Goal: Information Seeking & Learning: Find specific fact

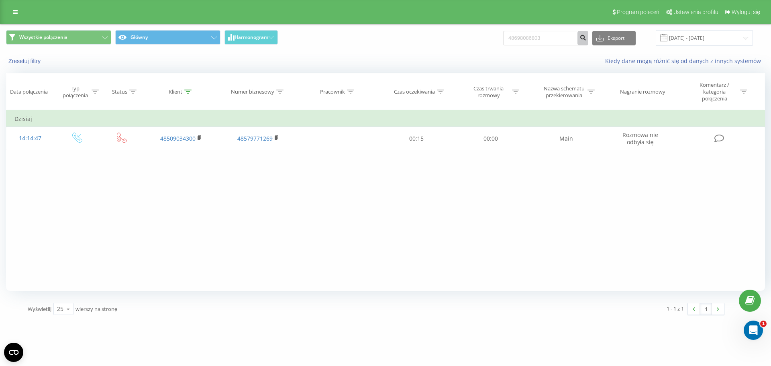
type input "48698086803"
click at [586, 39] on icon "submit" at bounding box center [582, 36] width 7 height 5
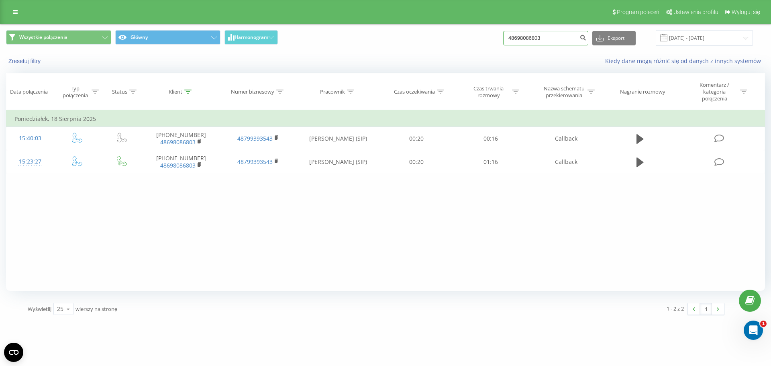
click at [558, 40] on input "48698086803" at bounding box center [545, 38] width 85 height 14
paste input "514204429"
type input "48514204429"
click at [586, 40] on button "submit" at bounding box center [582, 38] width 11 height 14
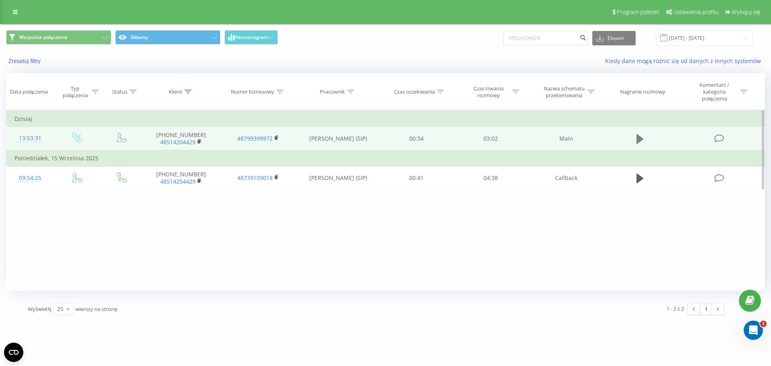
click at [635, 142] on button at bounding box center [640, 139] width 12 height 12
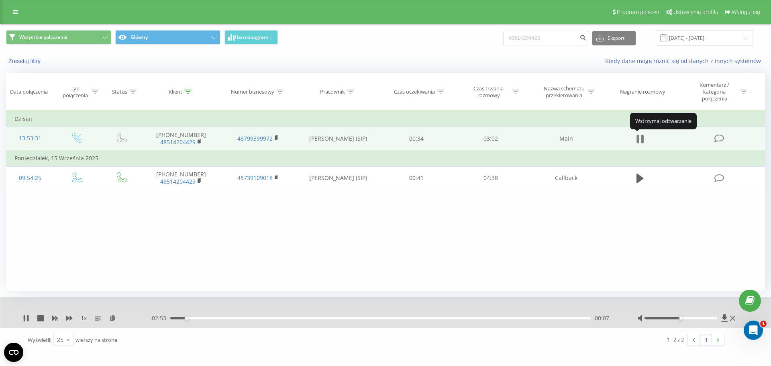
click at [638, 137] on icon at bounding box center [637, 138] width 2 height 9
click at [638, 137] on icon at bounding box center [639, 139] width 7 height 10
click at [638, 137] on icon at bounding box center [637, 138] width 2 height 9
click at [30, 316] on div "1 x" at bounding box center [86, 318] width 127 height 8
click at [29, 316] on div "1 x" at bounding box center [86, 318] width 127 height 8
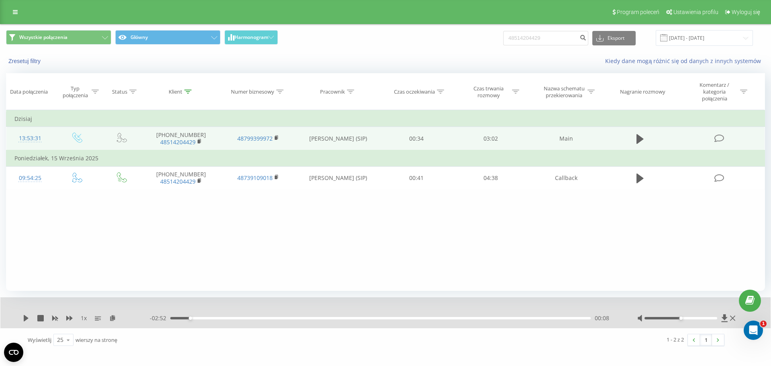
click at [17, 319] on div "1 x - 02:52 00:08 00:08" at bounding box center [385, 312] width 770 height 31
click at [18, 319] on div "1 x - 02:52 00:08 00:08" at bounding box center [385, 312] width 770 height 31
click at [22, 319] on div "1 x - 02:52 00:08 00:08" at bounding box center [385, 312] width 770 height 31
click at [24, 318] on icon at bounding box center [26, 318] width 5 height 6
click at [491, 322] on div "- 02:51 00:09 00:09" at bounding box center [383, 318] width 467 height 8
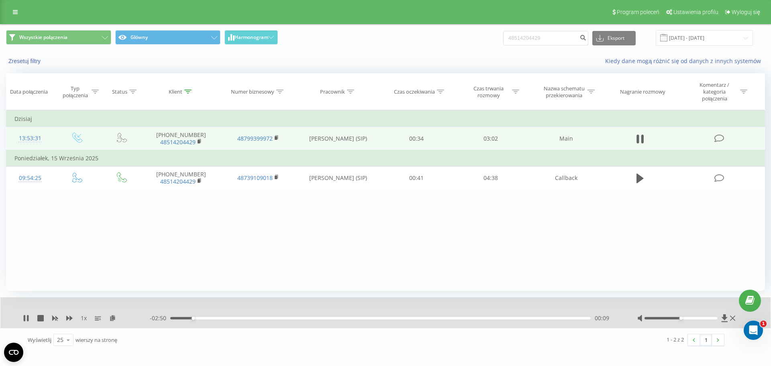
click at [494, 320] on div "- 02:50 00:09 00:09" at bounding box center [383, 318] width 467 height 8
click at [495, 320] on div "- 02:50 00:10 00:10" at bounding box center [383, 318] width 467 height 8
click at [499, 317] on div "00:10" at bounding box center [380, 318] width 420 height 2
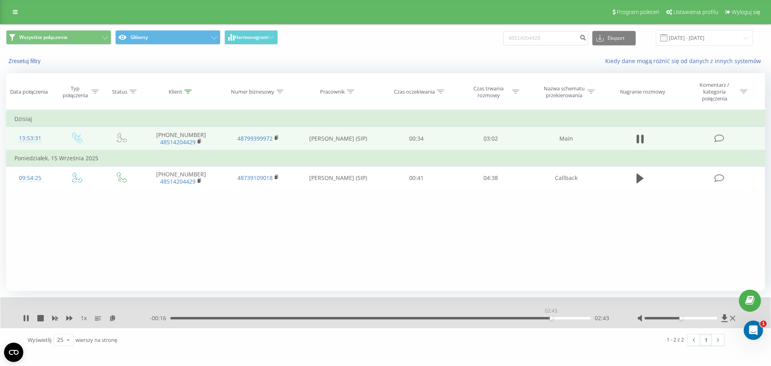
click at [551, 317] on div "02:43" at bounding box center [380, 318] width 420 height 2
click at [26, 317] on icon at bounding box center [26, 318] width 6 height 6
click at [552, 37] on input "48514204429" at bounding box center [545, 38] width 85 height 14
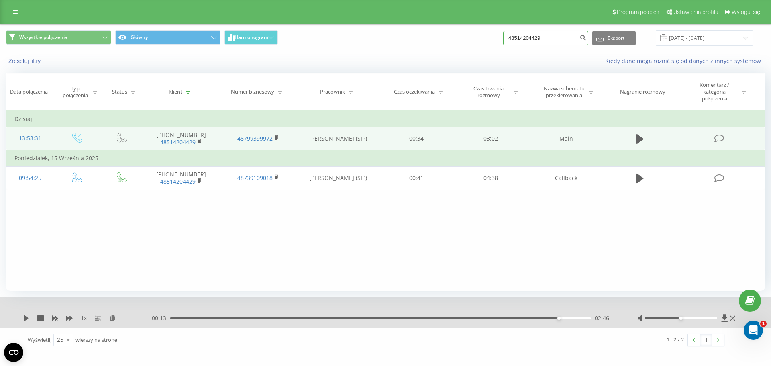
paste input "692946068"
type input "48692946068"
click at [586, 35] on icon "submit" at bounding box center [582, 36] width 7 height 5
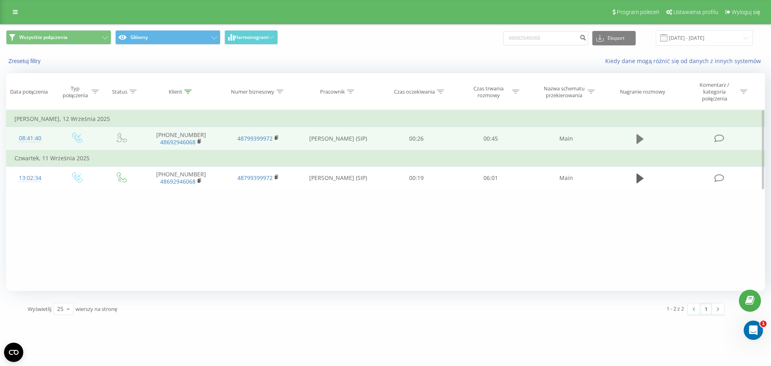
click at [638, 140] on icon at bounding box center [639, 139] width 7 height 10
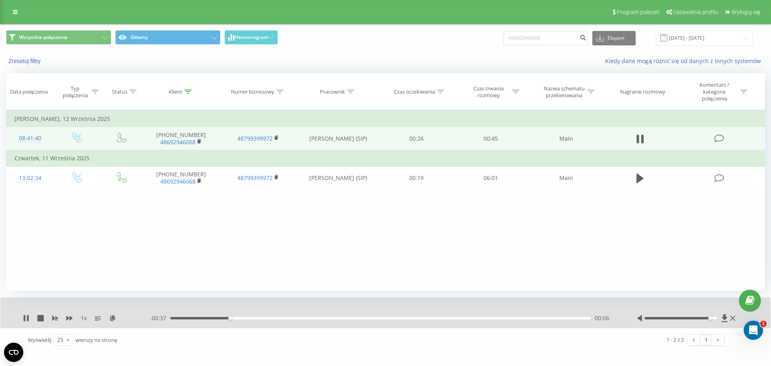
drag, startPoint x: 684, startPoint y: 318, endPoint x: 709, endPoint y: 316, distance: 24.5
click at [709, 317] on div at bounding box center [680, 318] width 73 height 2
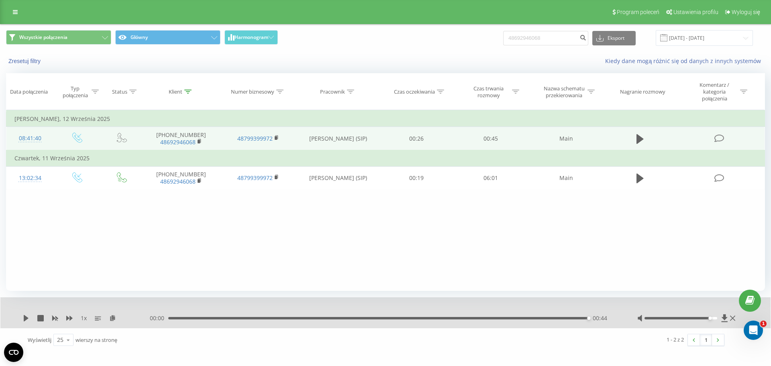
click at [574, 45] on div "48692946068 Eksport .csv .xls .xlsx 22.06.2025 - 22.09.2025" at bounding box center [628, 38] width 250 height 16
click at [574, 43] on input "48692946068" at bounding box center [545, 38] width 85 height 14
paste input "48502479582"
click at [573, 40] on input "4869294606848502479582" at bounding box center [545, 38] width 85 height 14
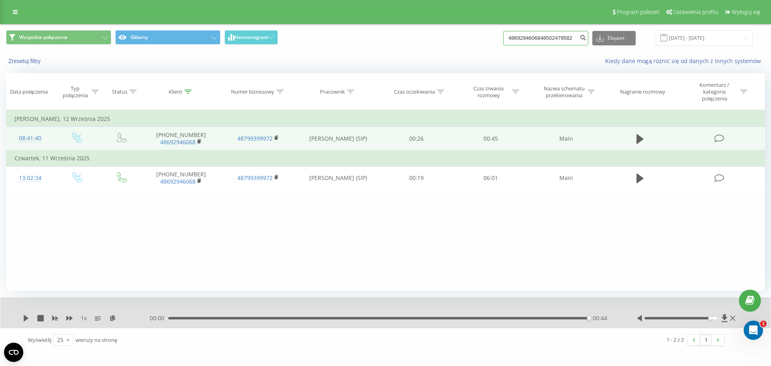
click at [573, 40] on input "4869294606848502479582" at bounding box center [545, 38] width 85 height 14
paste input
type input "48502479582"
click at [586, 39] on icon "submit" at bounding box center [582, 36] width 7 height 5
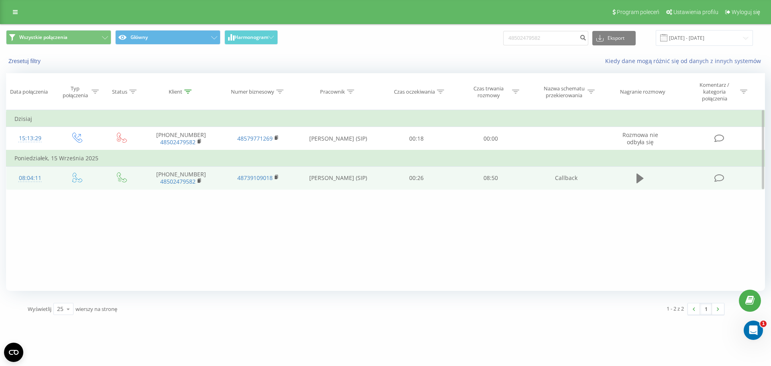
click at [644, 177] on button at bounding box center [640, 178] width 12 height 12
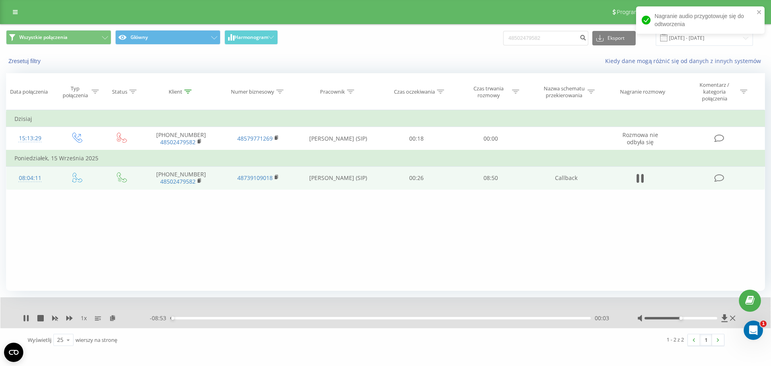
click at [185, 320] on div "- 08:53 00:03 00:03" at bounding box center [383, 318] width 467 height 8
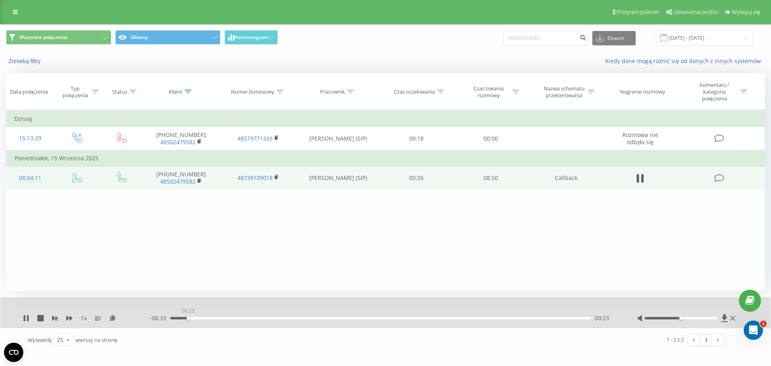
click at [188, 317] on div "00:23" at bounding box center [380, 318] width 420 height 2
click at [553, 316] on div "- 08:30 00:25 00:25" at bounding box center [383, 318] width 467 height 8
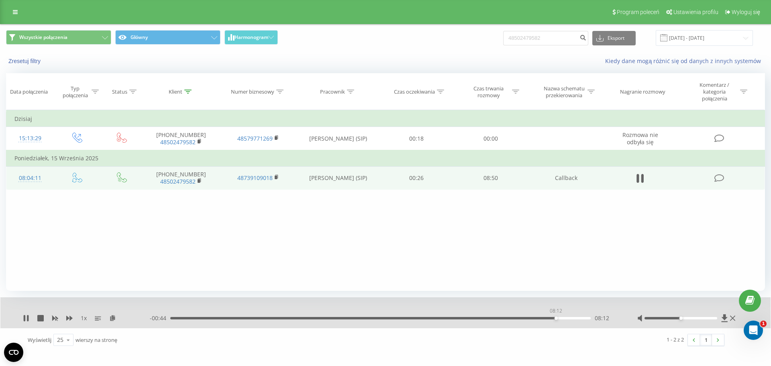
click at [556, 319] on div "08:12" at bounding box center [380, 318] width 420 height 2
click at [22, 321] on div "1 x - 00:40 08:16 08:16" at bounding box center [385, 312] width 770 height 31
click at [24, 317] on icon at bounding box center [25, 318] width 2 height 6
click at [550, 31] on div "Wszystkie połączenia Główny Harmonogram 48502479582 Eksport .csv .xls .xlsx 22.…" at bounding box center [385, 37] width 770 height 27
click at [550, 32] on input "48502479582" at bounding box center [545, 38] width 85 height 14
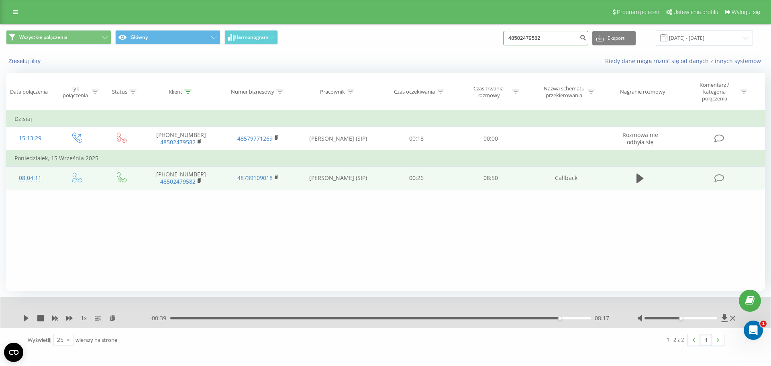
click at [550, 32] on input "48502479582" at bounding box center [545, 38] width 85 height 14
paste input "606263164"
type input "48606263164"
click at [587, 39] on button "submit" at bounding box center [582, 38] width 11 height 14
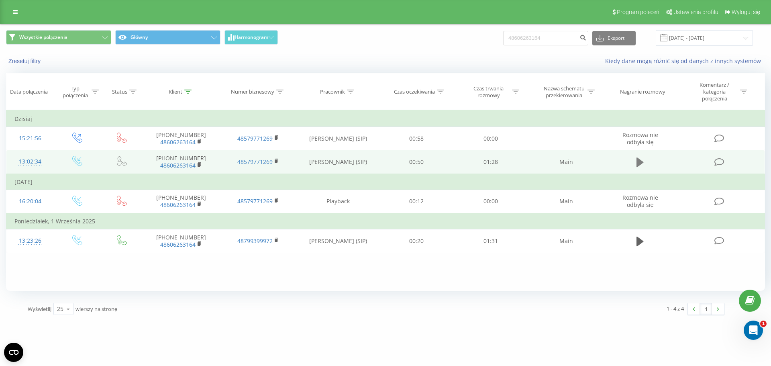
click at [642, 163] on icon at bounding box center [639, 162] width 7 height 10
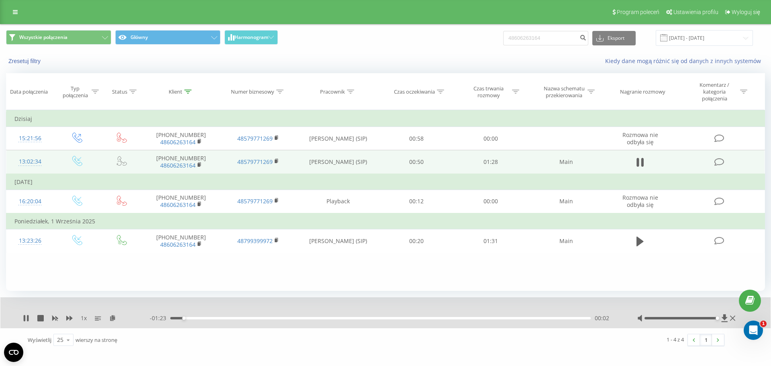
drag, startPoint x: 687, startPoint y: 318, endPoint x: 714, endPoint y: 316, distance: 27.4
click at [714, 316] on div at bounding box center [687, 318] width 100 height 8
click at [320, 320] on div "- 01:08 00:17 00:17" at bounding box center [383, 318] width 467 height 8
click at [332, 315] on div "- 01:08 00:17 00:17" at bounding box center [383, 318] width 467 height 8
click at [334, 320] on div "- 01:08 00:18 00:18" at bounding box center [383, 318] width 467 height 8
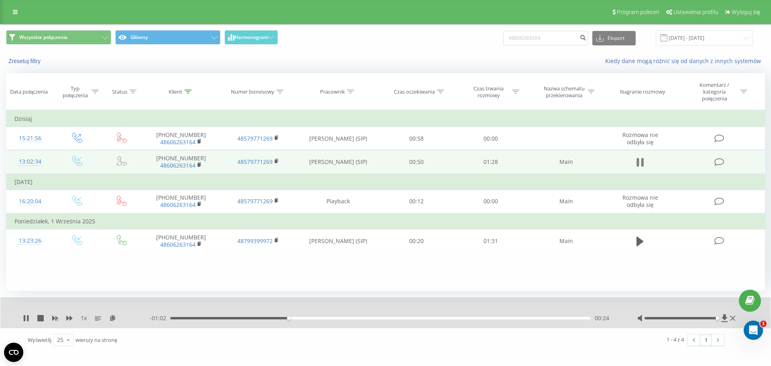
click at [639, 164] on icon at bounding box center [639, 162] width 7 height 11
